Goal: Check status: Check status

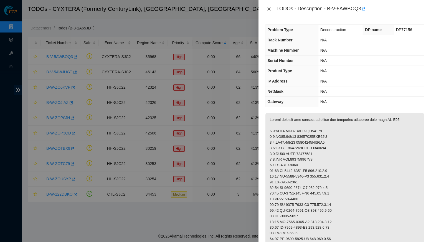
click at [269, 9] on icon "close" at bounding box center [269, 8] width 3 height 3
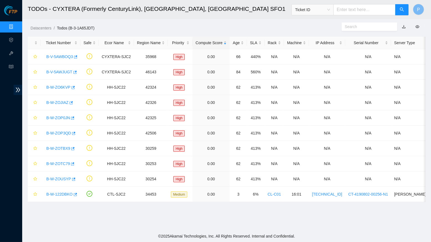
click at [352, 11] on input "text" at bounding box center [364, 9] width 62 height 11
click at [324, 8] on span "Ticket ID" at bounding box center [312, 10] width 35 height 8
click at [254, 11] on h2 "TODOs - CYXTERA (Formerly CenturyLink), [GEOGRAPHIC_DATA], [GEOGRAPHIC_DATA] SF…" at bounding box center [175, 9] width 294 height 18
click at [323, 16] on div "Ticket ID" at bounding box center [349, 10] width 117 height 18
click at [323, 9] on span "Ticket ID" at bounding box center [312, 10] width 35 height 8
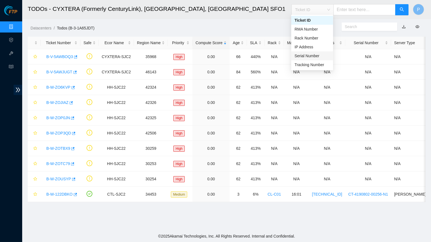
drag, startPoint x: 305, startPoint y: 55, endPoint x: 310, endPoint y: 49, distance: 7.9
click at [305, 55] on div "Serial Number" at bounding box center [311, 56] width 35 height 6
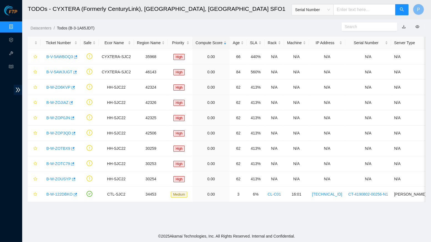
click at [340, 14] on input "text" at bounding box center [364, 9] width 62 height 11
paste input "ls10415250"
type input "ls10415250"
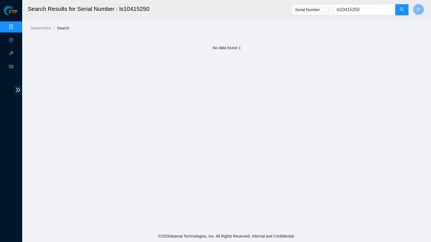
click at [364, 13] on input "ls10415250" at bounding box center [364, 9] width 62 height 11
paste input "S21DB01UE"
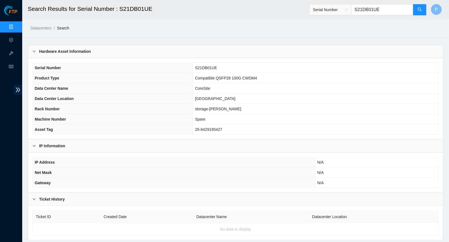
click at [374, 10] on input "S21DB01UE" at bounding box center [382, 9] width 62 height 11
paste input "HW0151644K00005754"
type input "HW0151644K00005754"
